Goal: Book appointment/travel/reservation

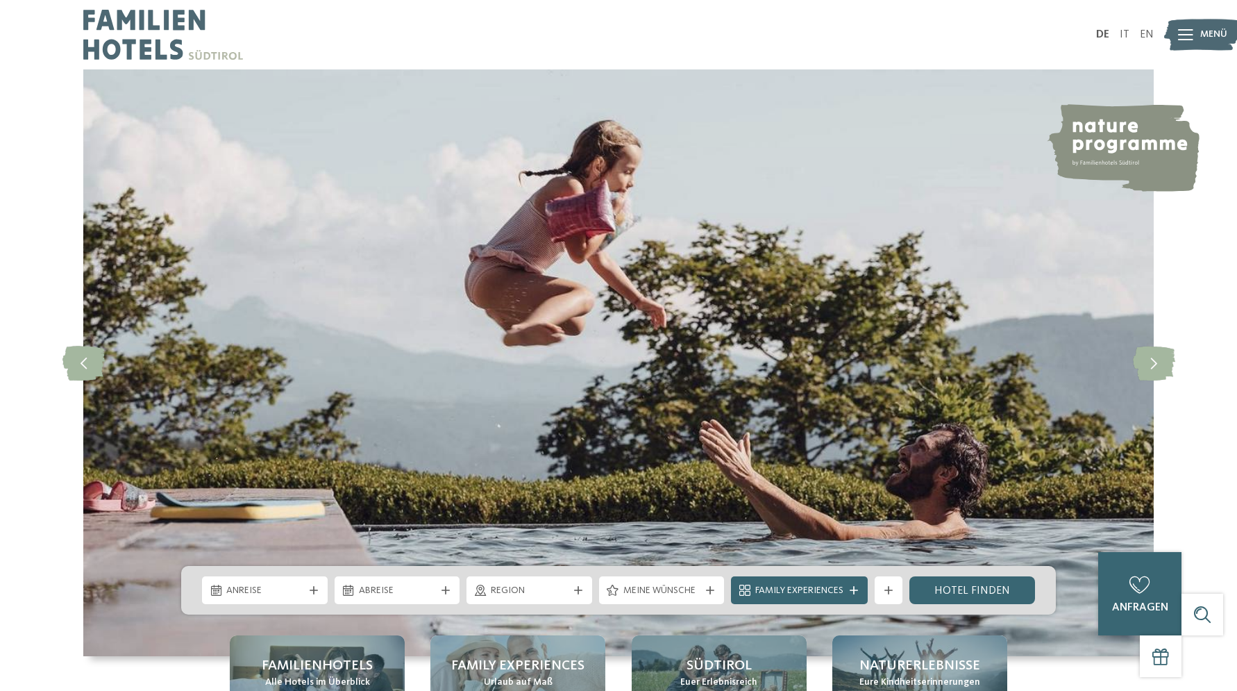
click at [1201, 32] on span "Menü" at bounding box center [1214, 35] width 27 height 14
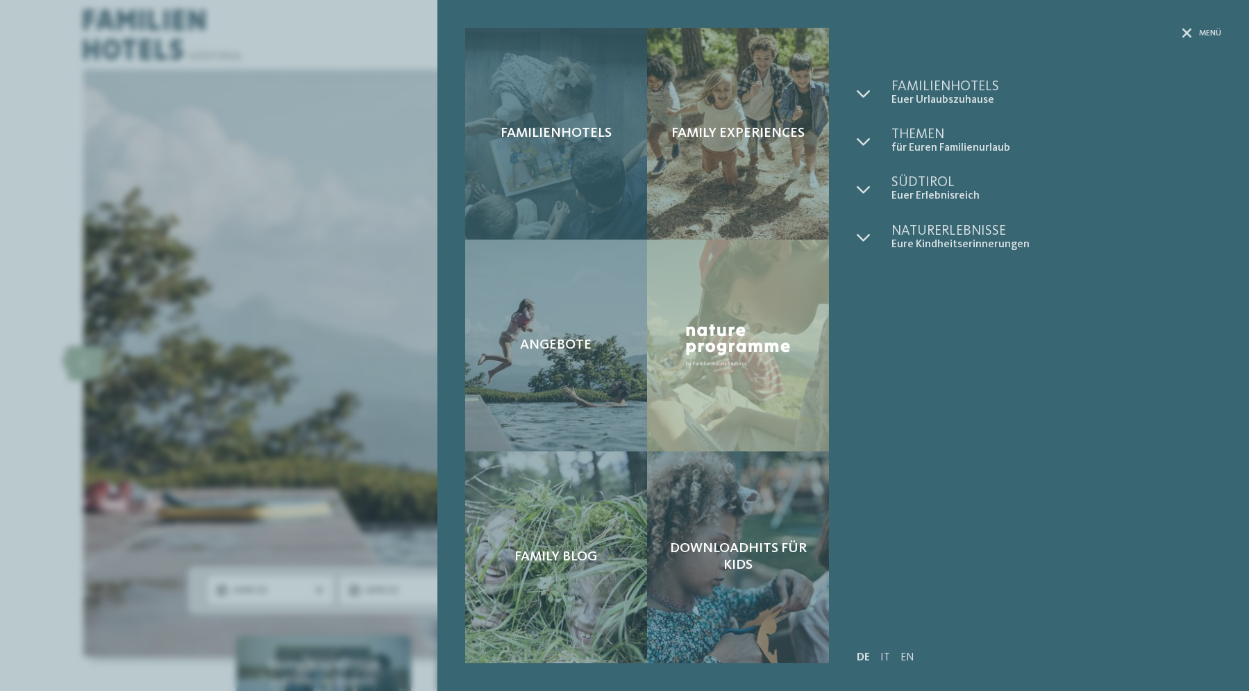
click at [614, 151] on div "Familienhotels" at bounding box center [556, 134] width 182 height 212
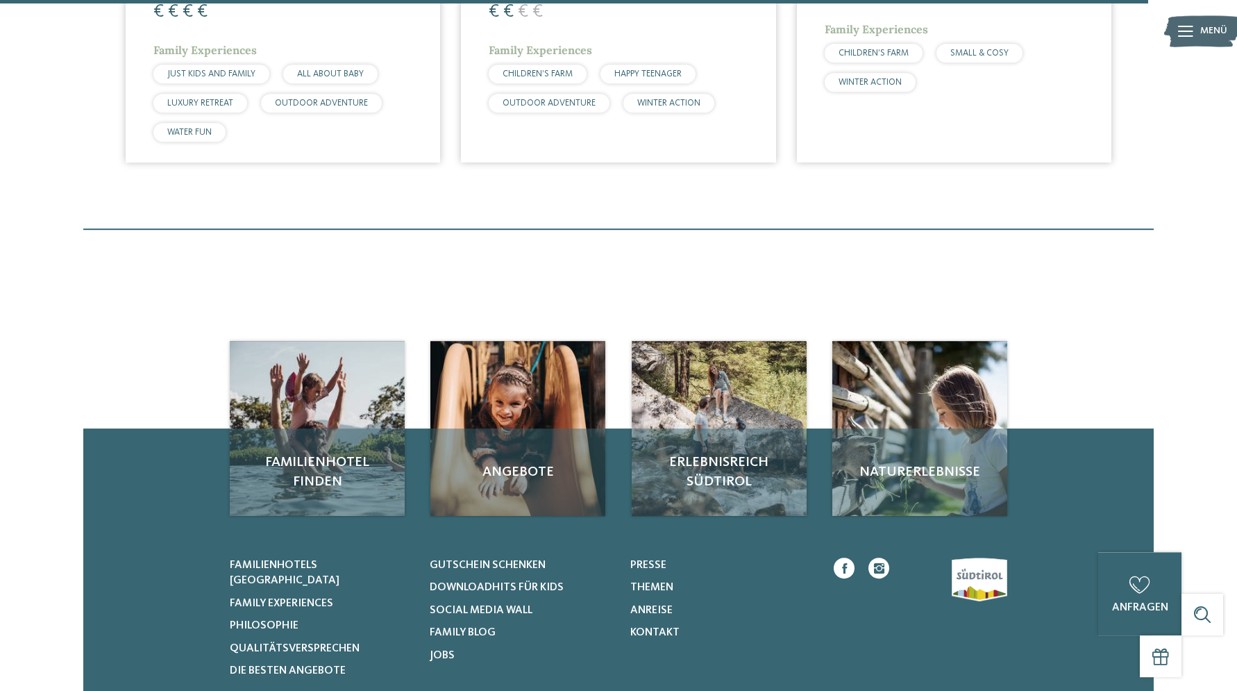
scroll to position [4344, 0]
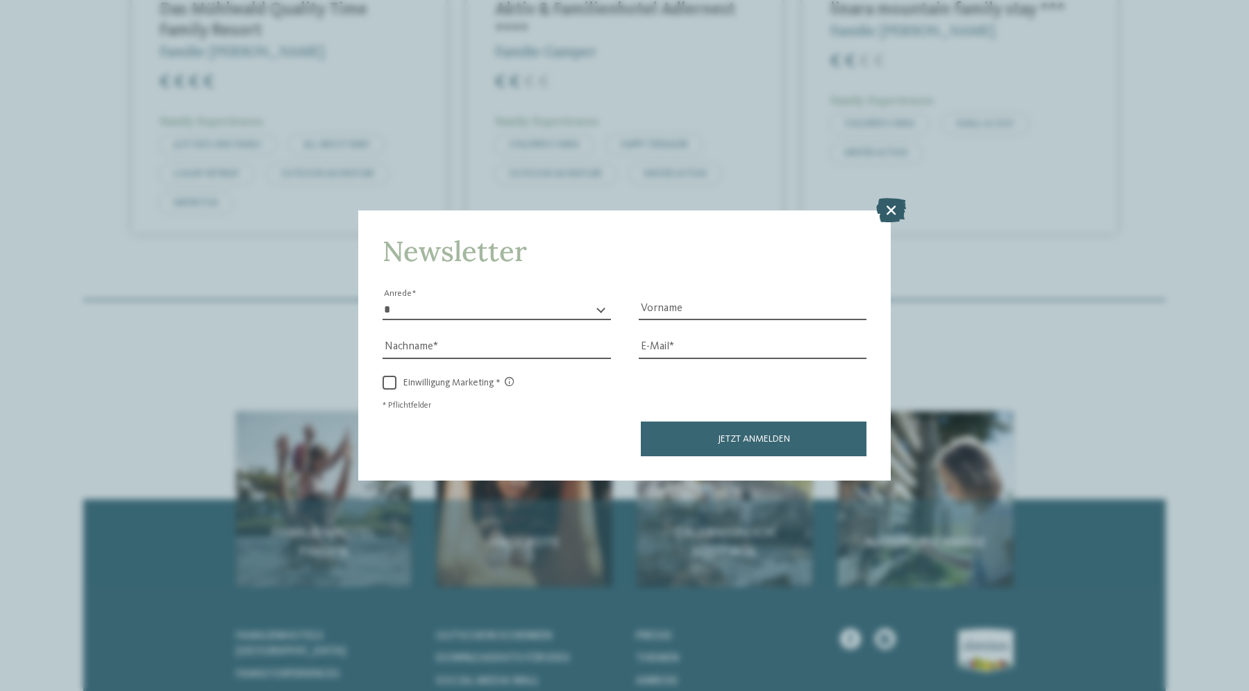
click at [898, 208] on icon at bounding box center [891, 210] width 30 height 24
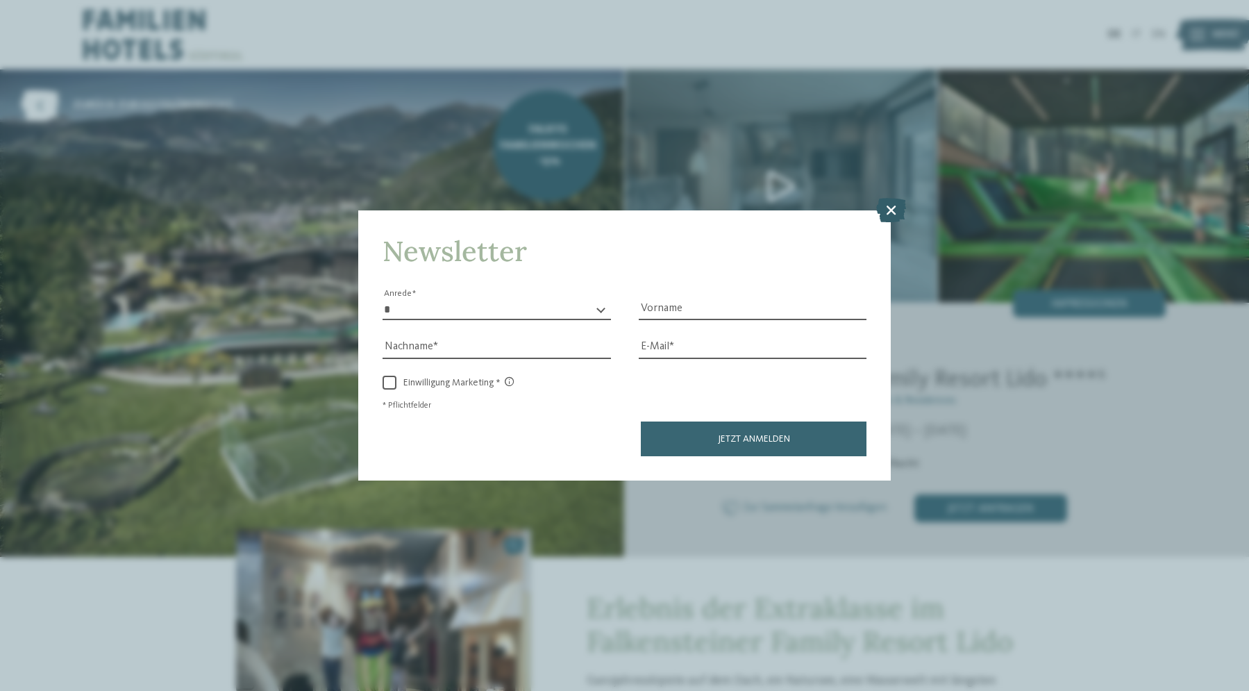
click at [888, 215] on icon at bounding box center [891, 210] width 30 height 24
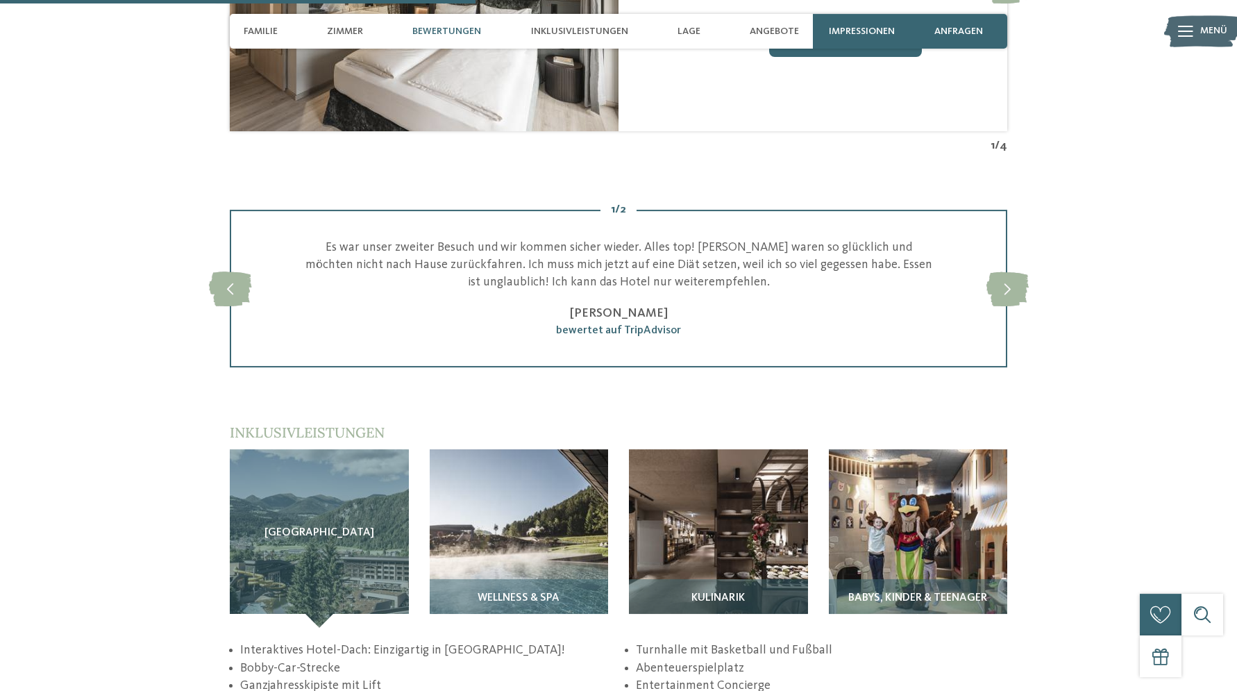
scroll to position [1889, 0]
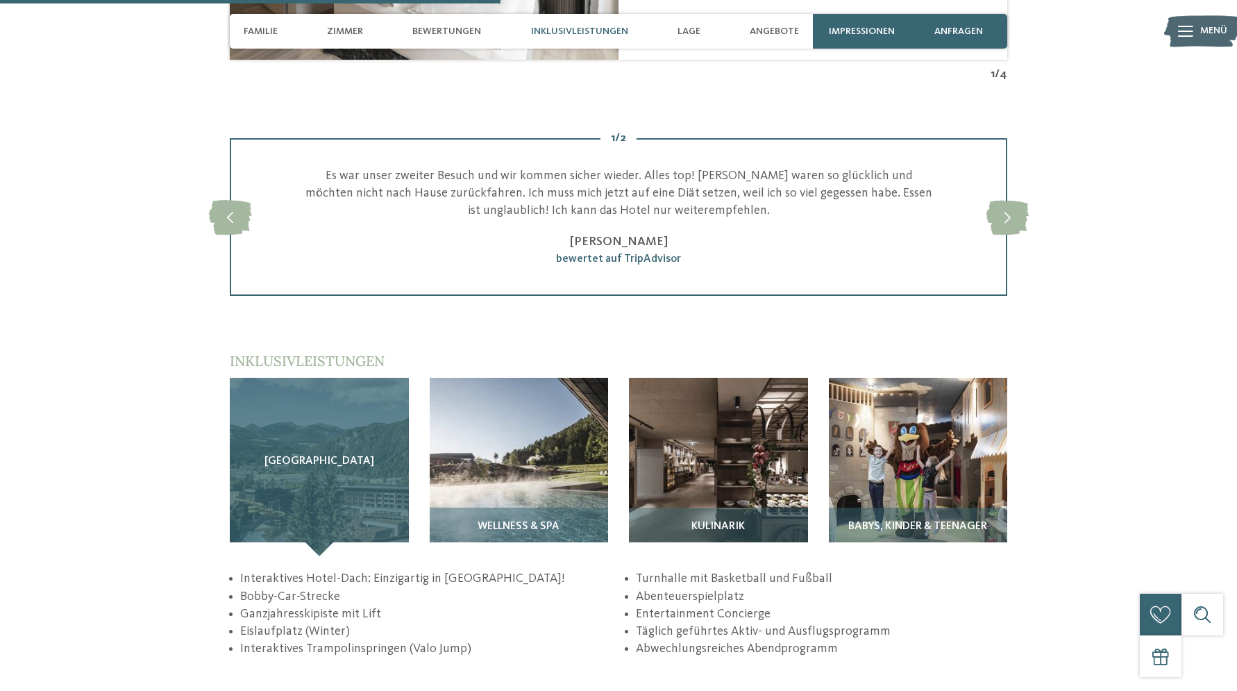
click at [341, 469] on div "Sky Adventure Park" at bounding box center [319, 467] width 179 height 179
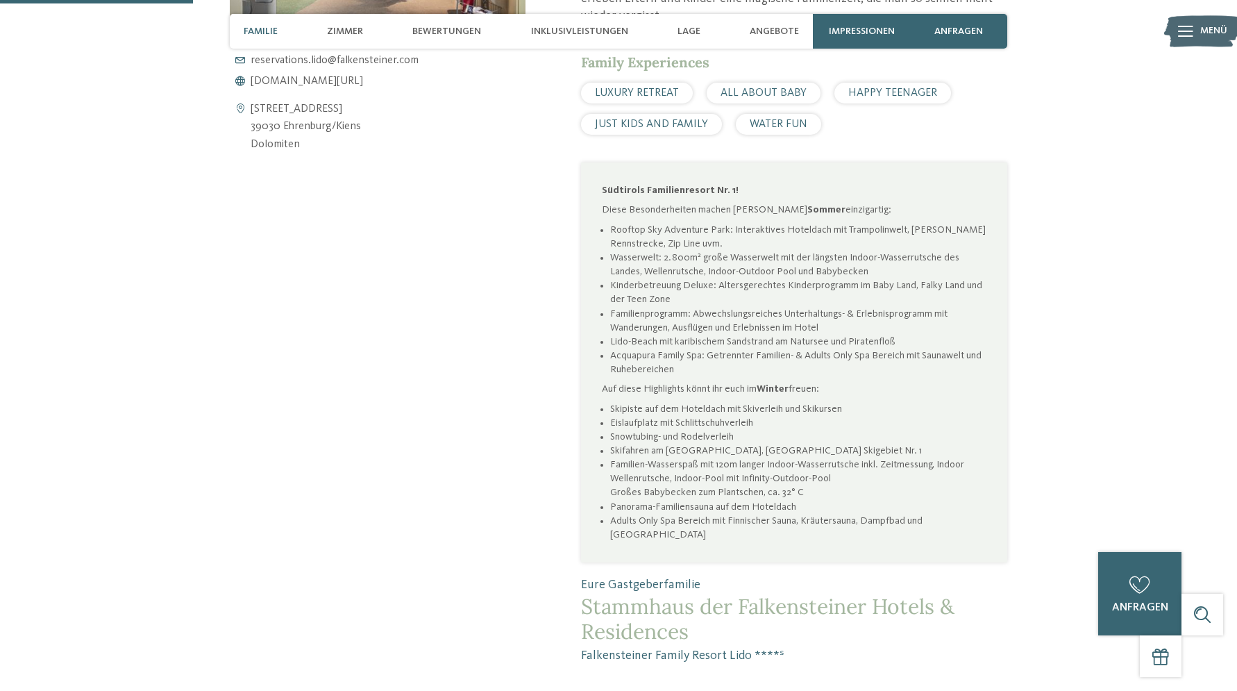
scroll to position [0, 0]
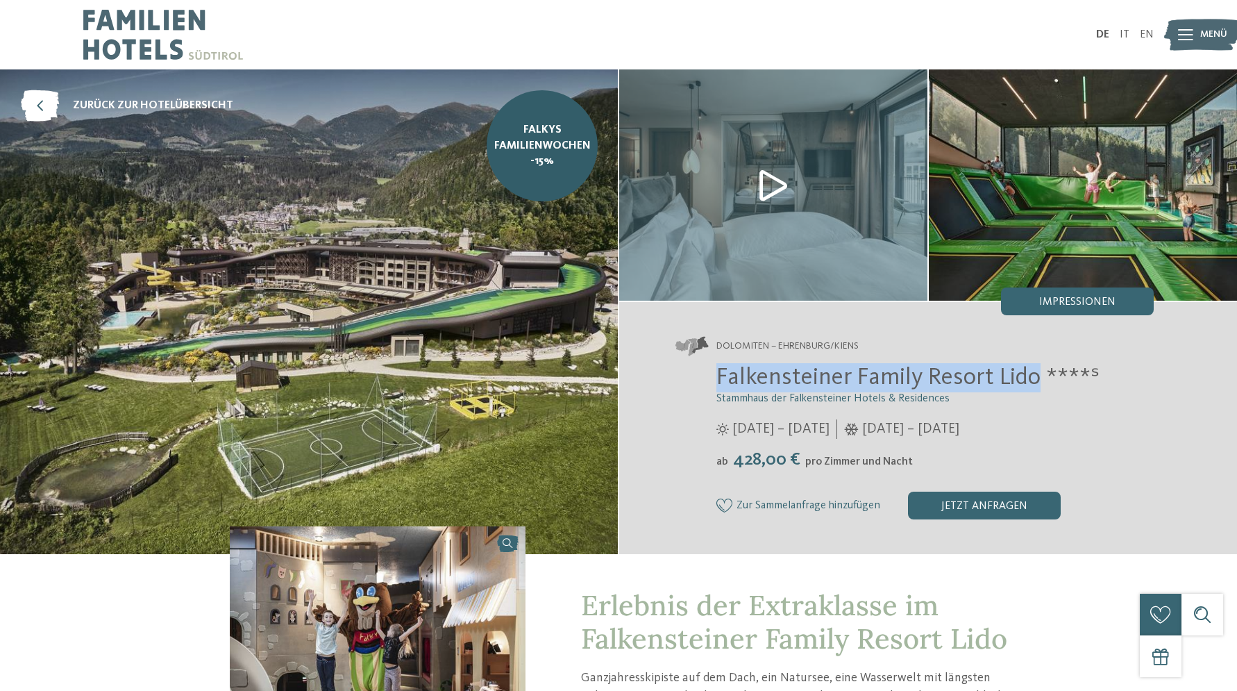
drag, startPoint x: 1039, startPoint y: 381, endPoint x: 708, endPoint y: 375, distance: 331.3
click at [708, 375] on div "Falkensteiner Family Resort Lido ****ˢ Stammhaus der Falkensteiner Hotels & Res…" at bounding box center [914, 441] width 479 height 156
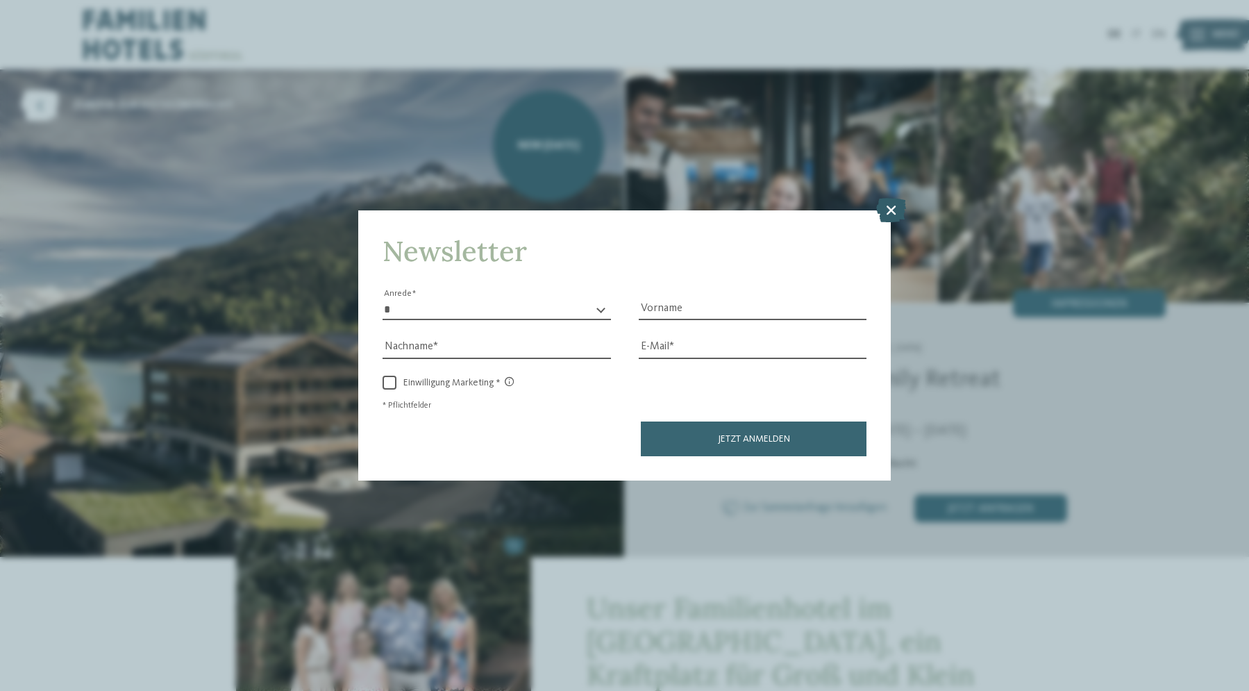
click at [892, 212] on icon at bounding box center [891, 210] width 30 height 24
